Goal: Transaction & Acquisition: Subscribe to service/newsletter

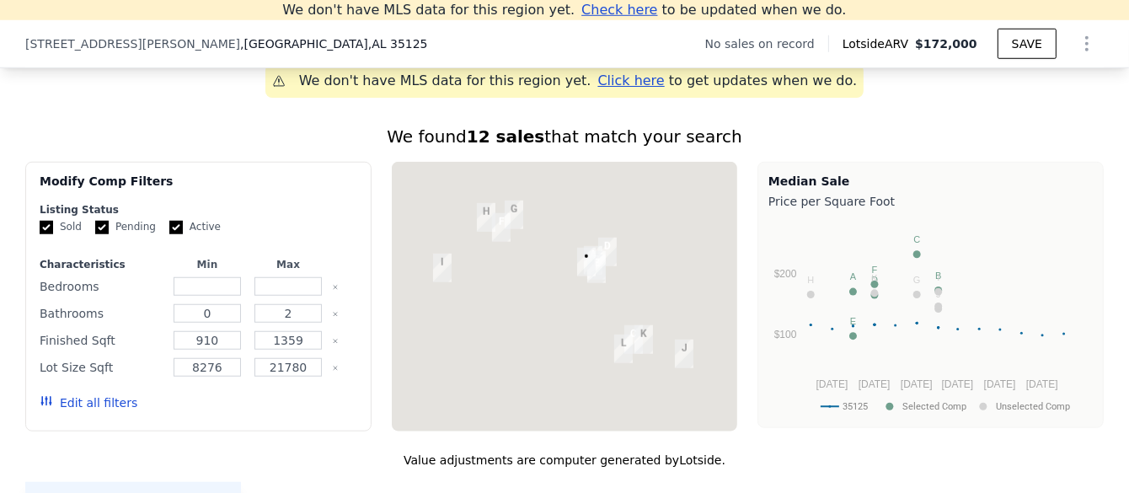
scroll to position [1244, 0]
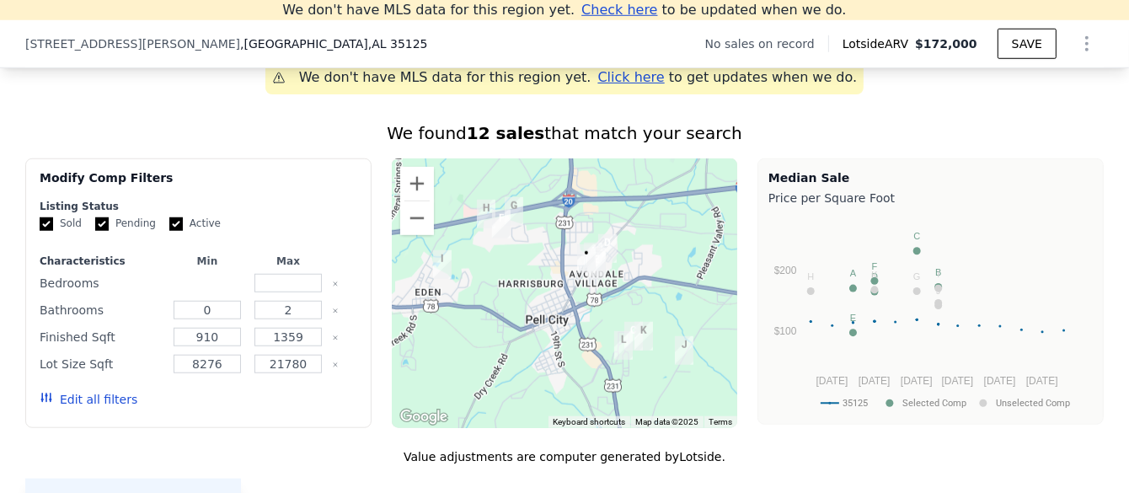
click at [201, 292] on input "number" at bounding box center [207, 283] width 67 height 19
type input "2"
click at [292, 292] on input "number" at bounding box center [288, 283] width 67 height 19
type input "3"
click at [213, 319] on input "0" at bounding box center [207, 310] width 67 height 19
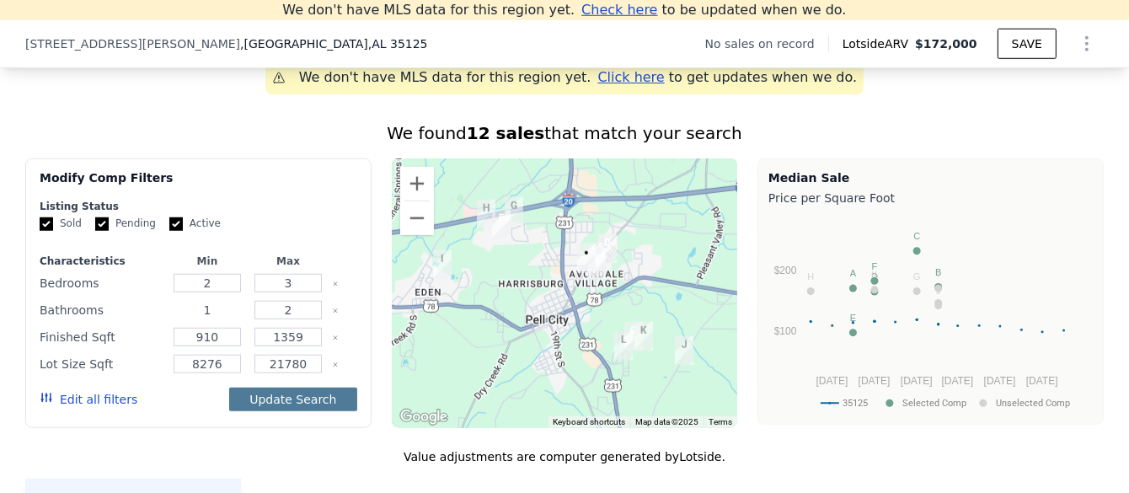
type input "1"
click at [292, 407] on button "Update Search" at bounding box center [292, 400] width 127 height 24
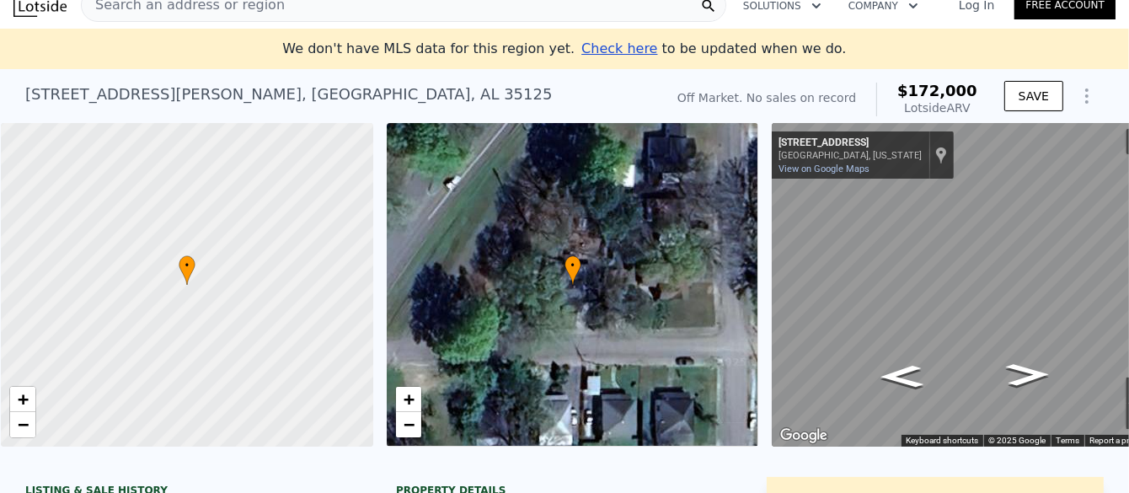
scroll to position [0, 0]
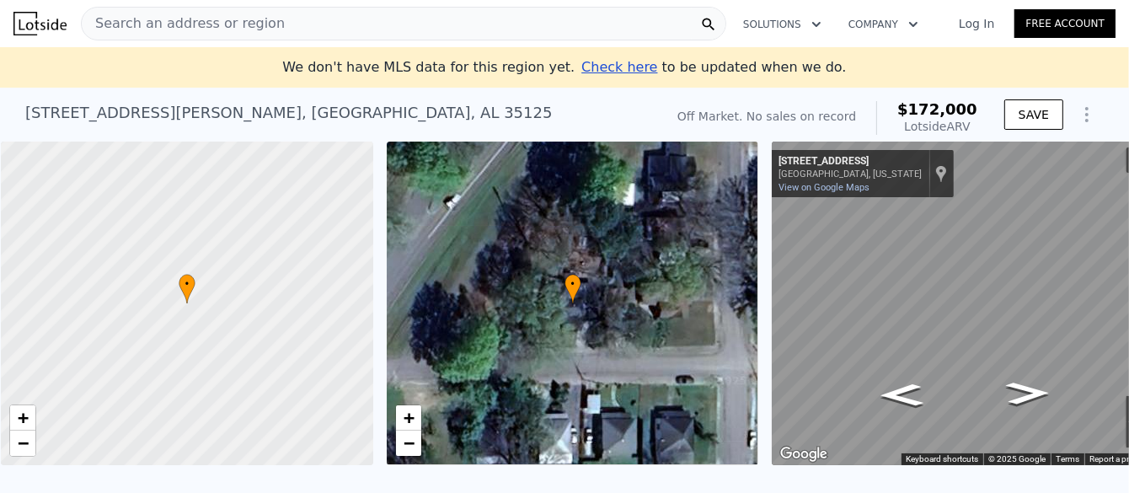
click at [1047, 21] on link "Free Account" at bounding box center [1065, 23] width 101 height 29
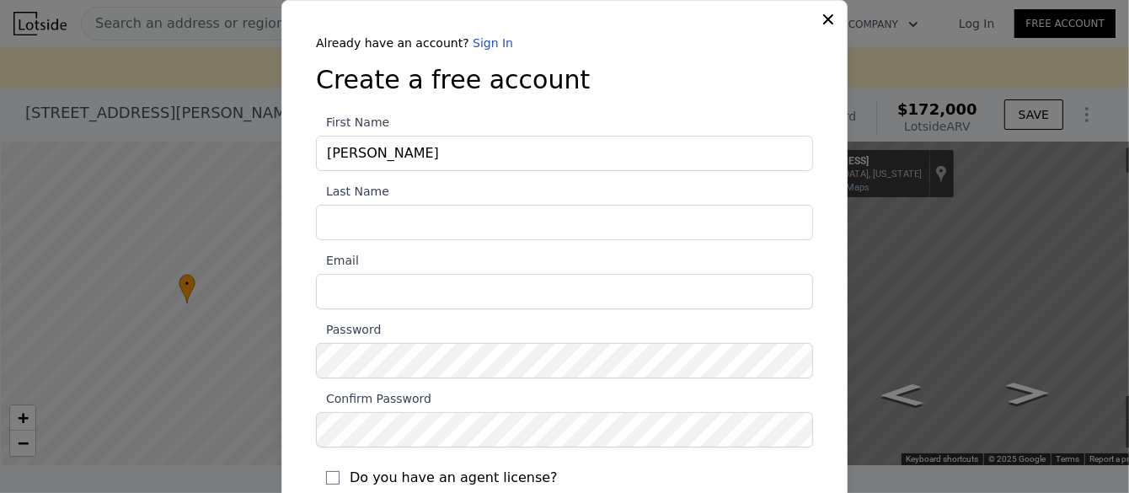
type input "[PERSON_NAME]"
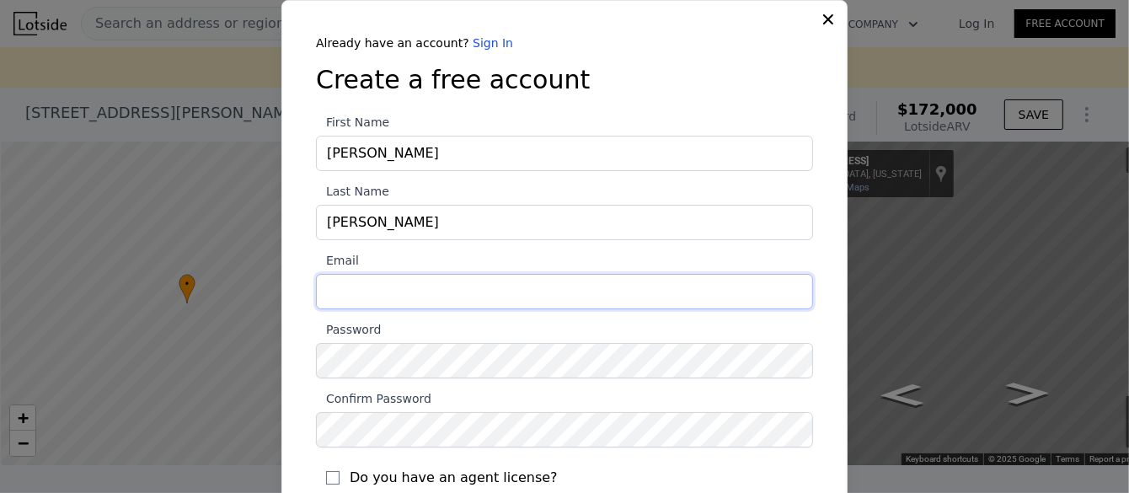
type input "[EMAIL_ADDRESS][DOMAIN_NAME]"
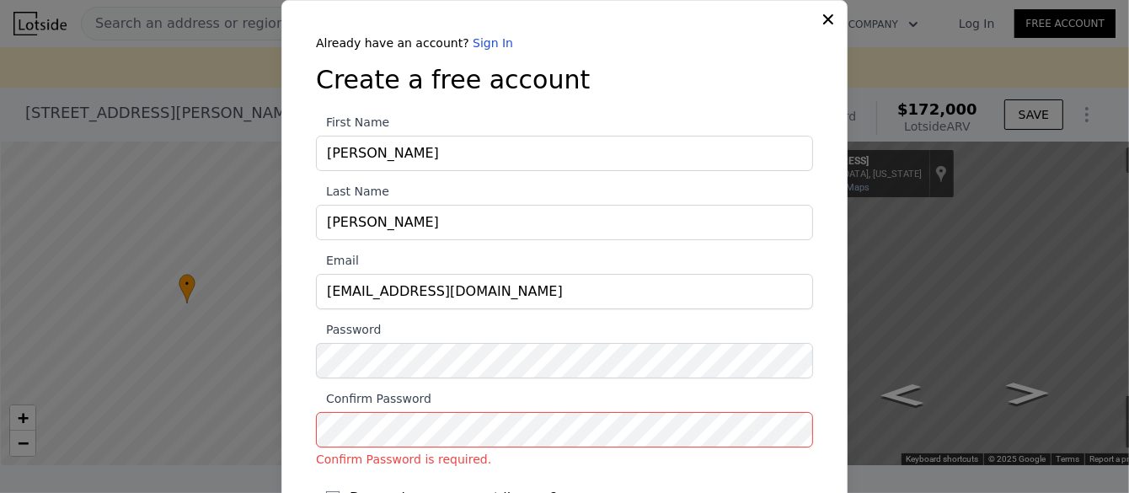
click at [169, 351] on div at bounding box center [564, 246] width 1129 height 493
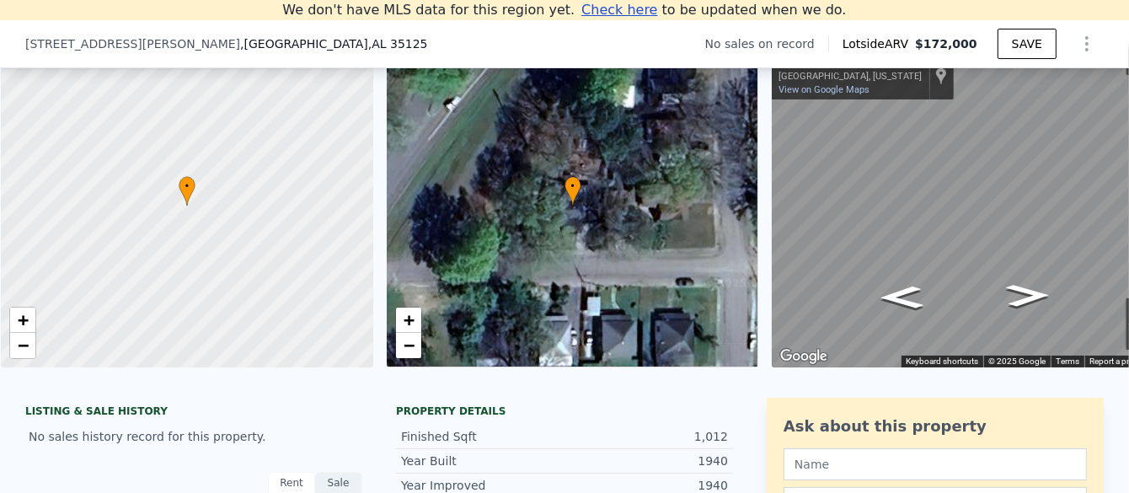
type input "0"
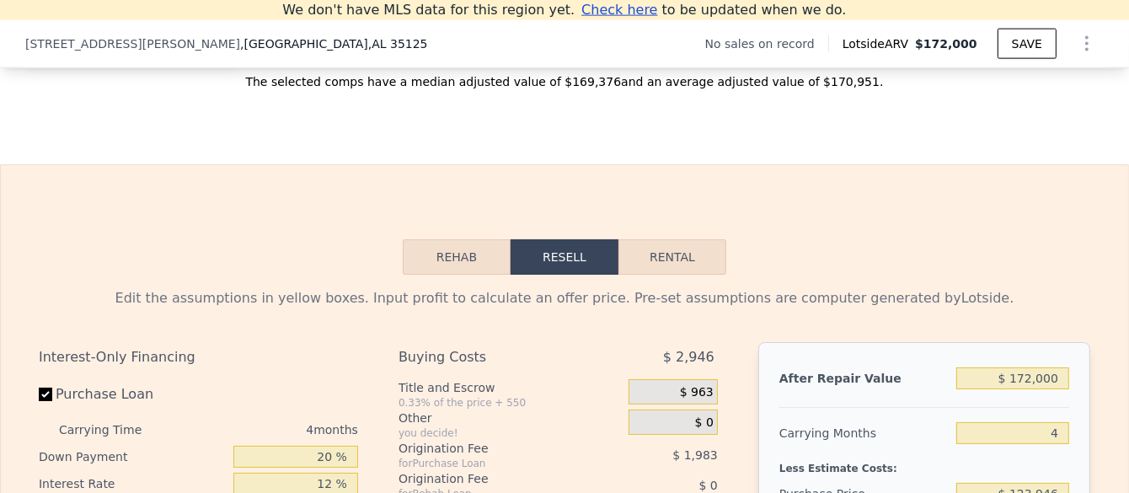
scroll to position [2172, 0]
